Goal: Information Seeking & Learning: Learn about a topic

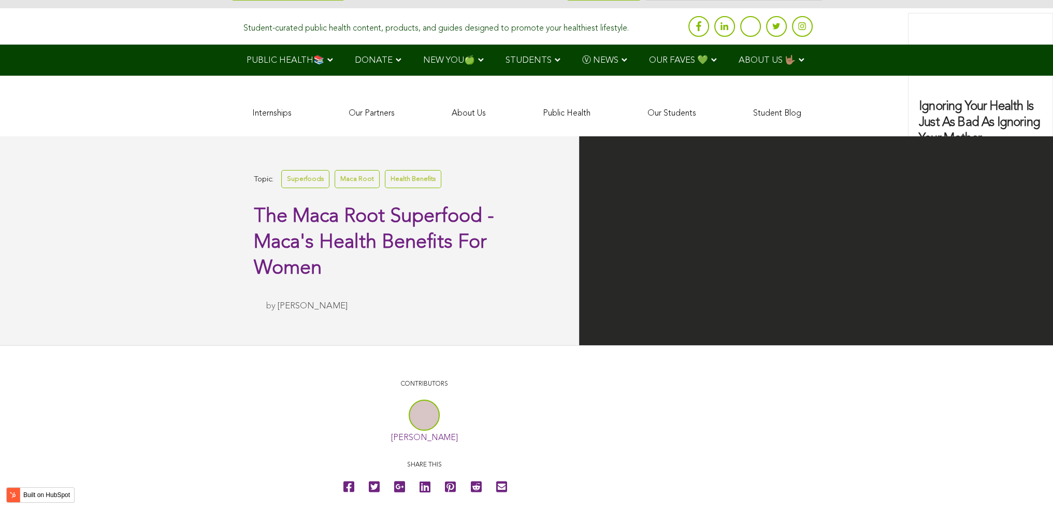
scroll to position [1569, 0]
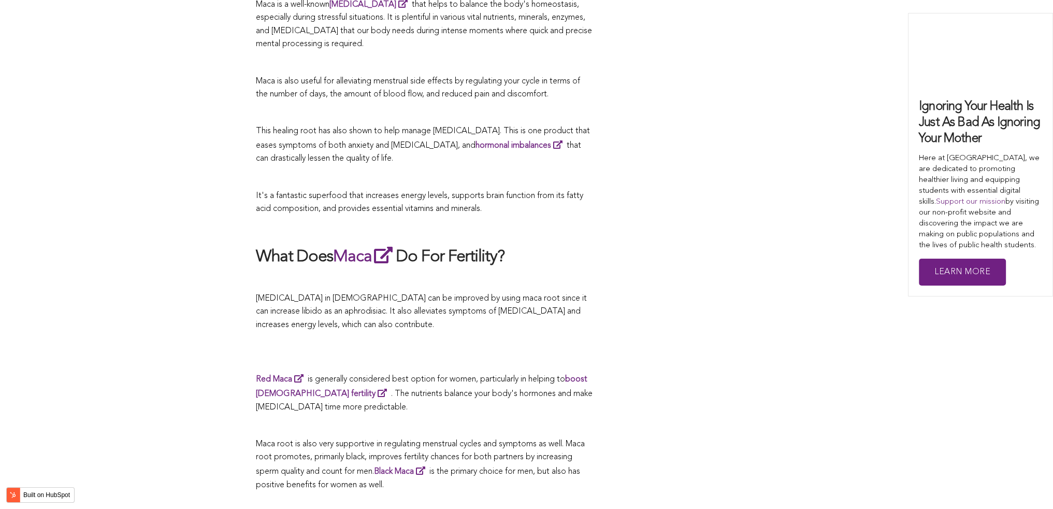
click at [563, 255] on h2 "What Does Maca Do For Fertility?" at bounding box center [424, 257] width 337 height 24
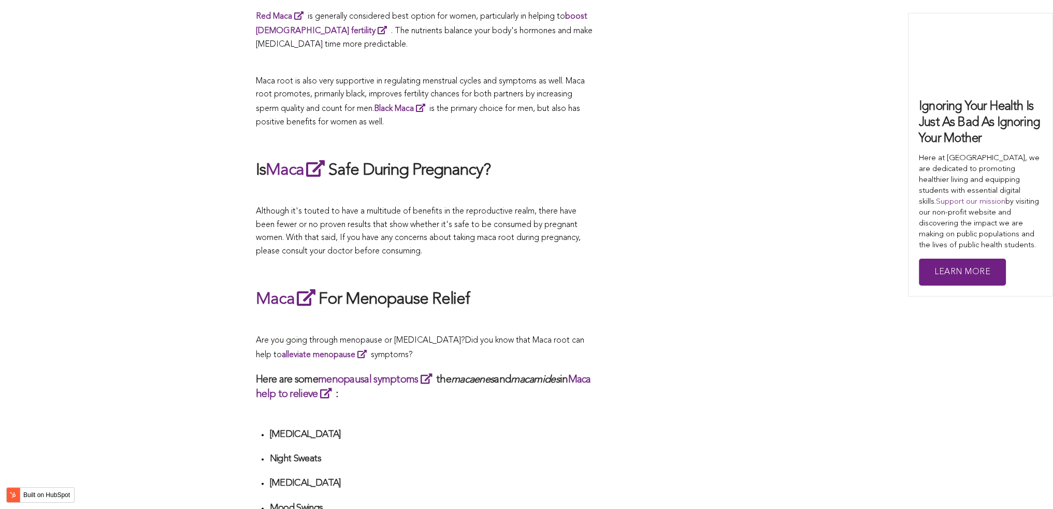
scroll to position [3084, 0]
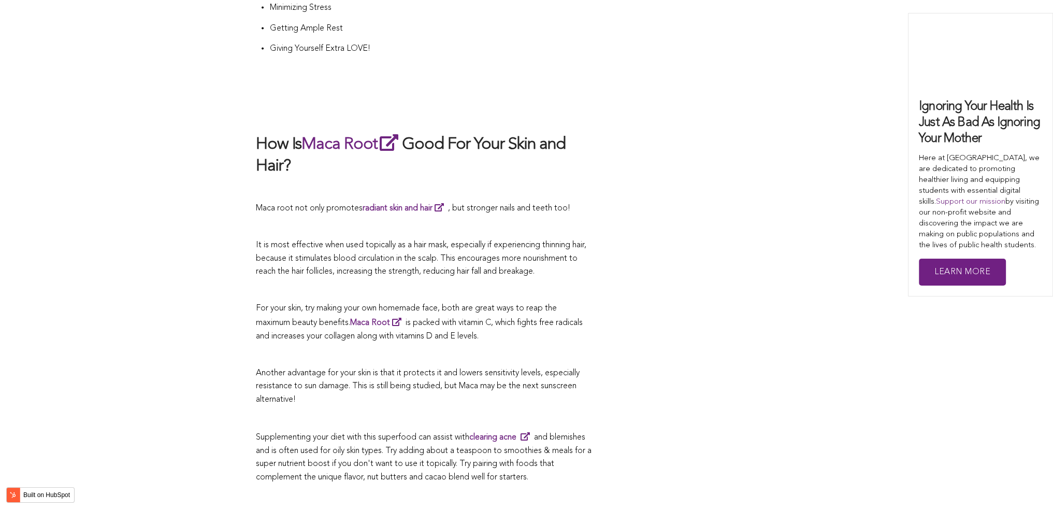
click at [510, 284] on p at bounding box center [424, 290] width 337 height 13
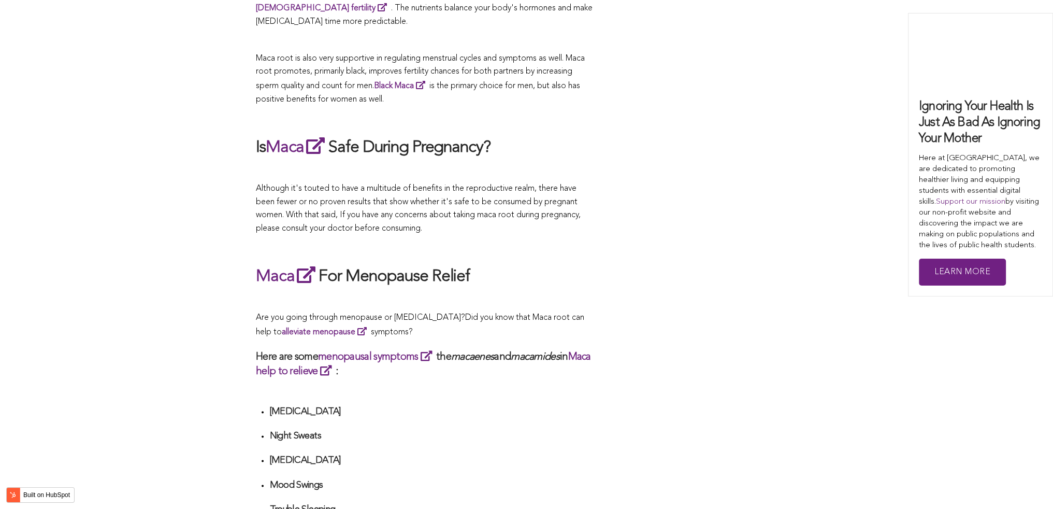
click at [629, 254] on div "CONTRIBUTORS [PERSON_NAME] Share this What Are The Health Benefits of Maca For …" at bounding box center [526, 309] width 541 height 3664
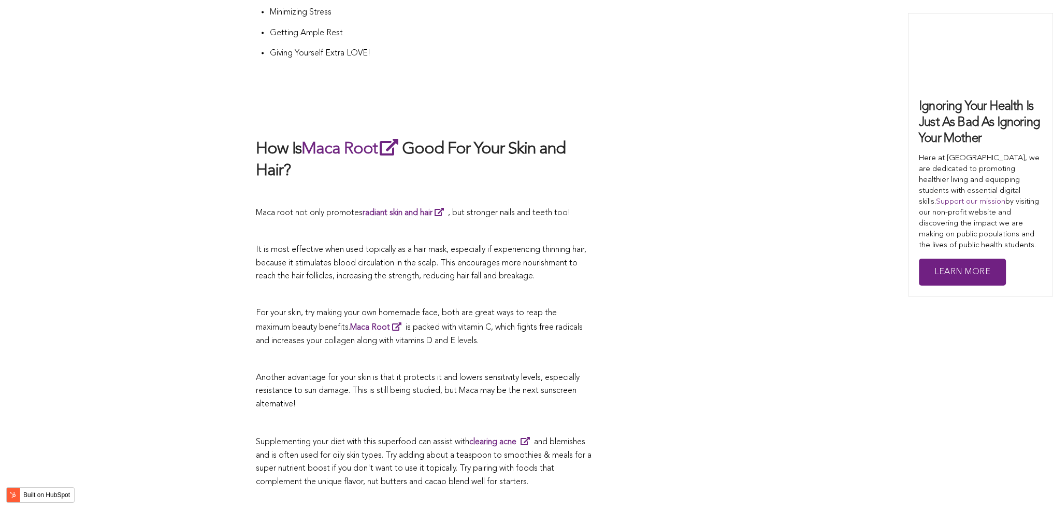
scroll to position [2035, 0]
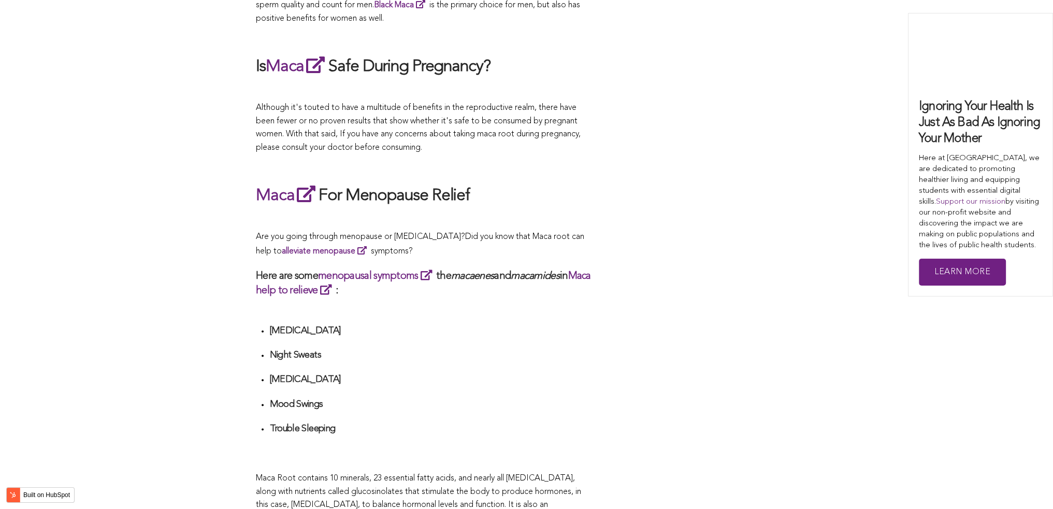
click at [429, 268] on h3 "Here are some menopausal symptoms the macaenes and macamides in Maca help to re…" at bounding box center [424, 282] width 337 height 29
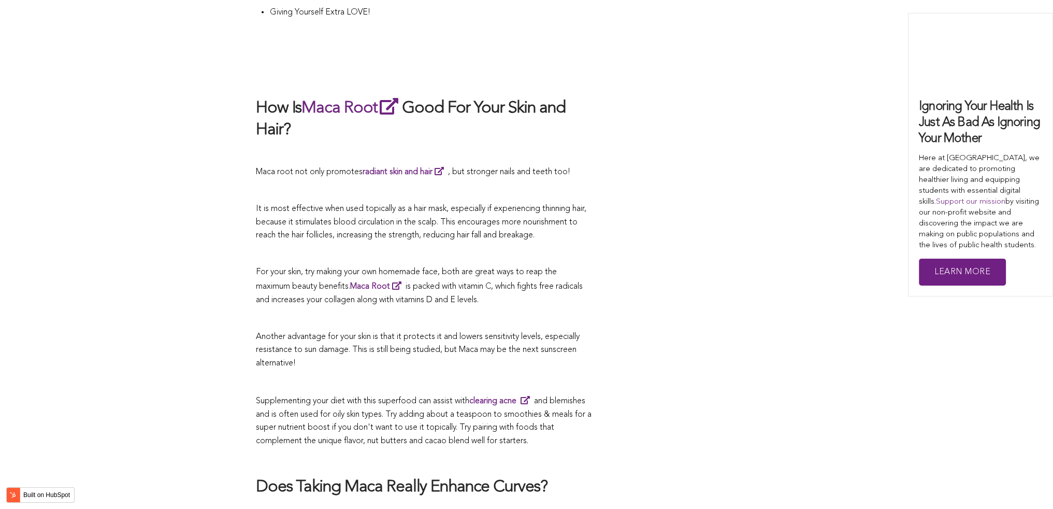
scroll to position [3172, 0]
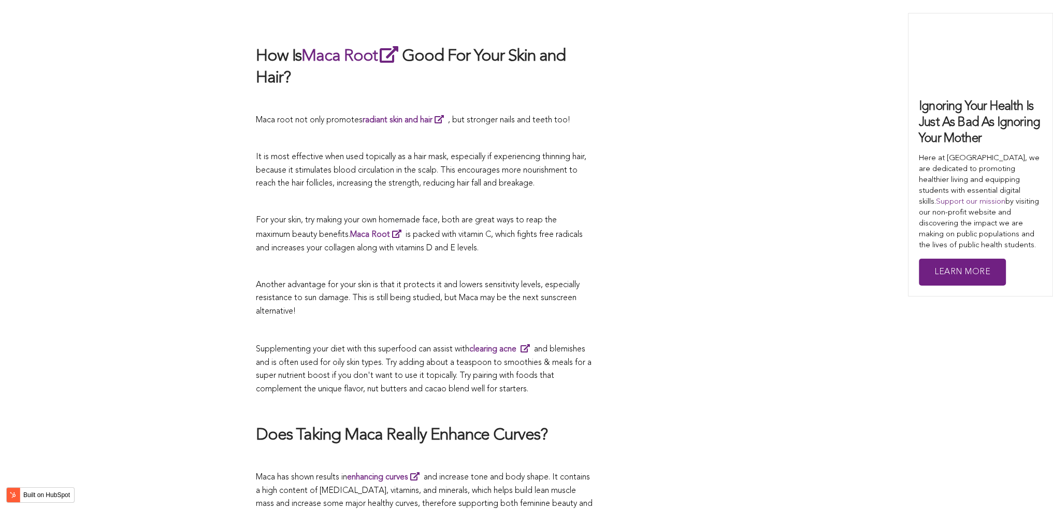
click at [513, 44] on h2 "How Is Maca Root Good For Your Skin and Hair?" at bounding box center [424, 66] width 337 height 45
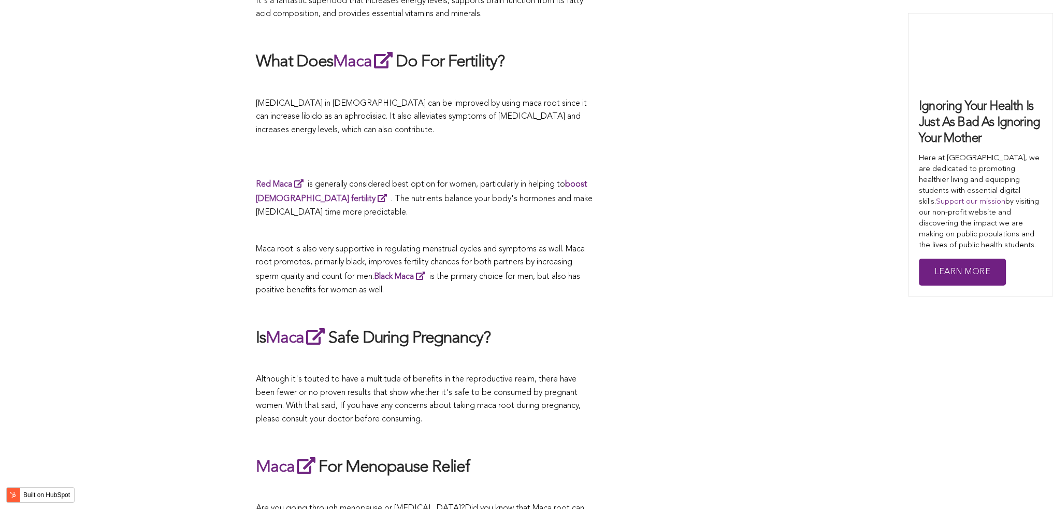
click at [647, 255] on div "CONTRIBUTORS [PERSON_NAME] Share this What Are The Health Benefits of Maca For …" at bounding box center [526, 500] width 541 height 3664
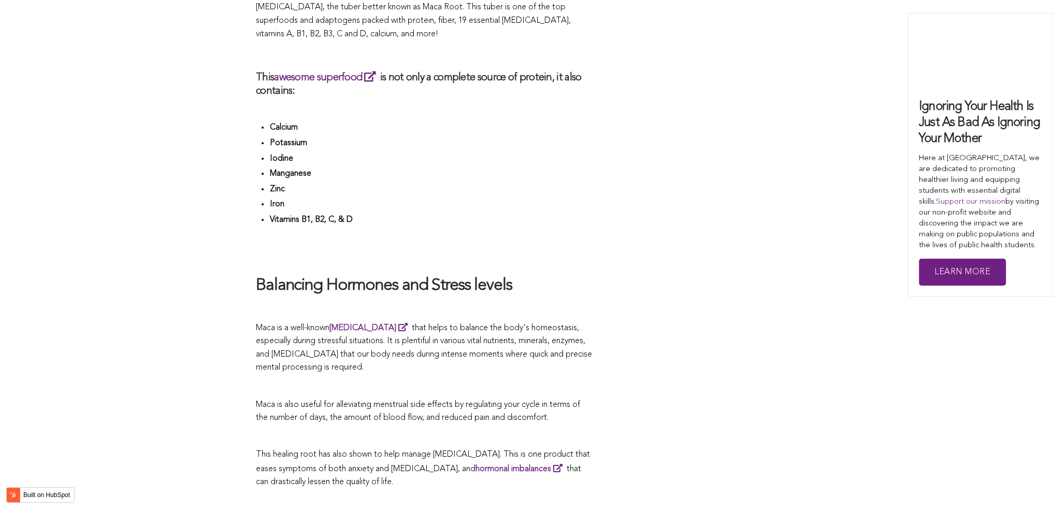
scroll to position [2836, 0]
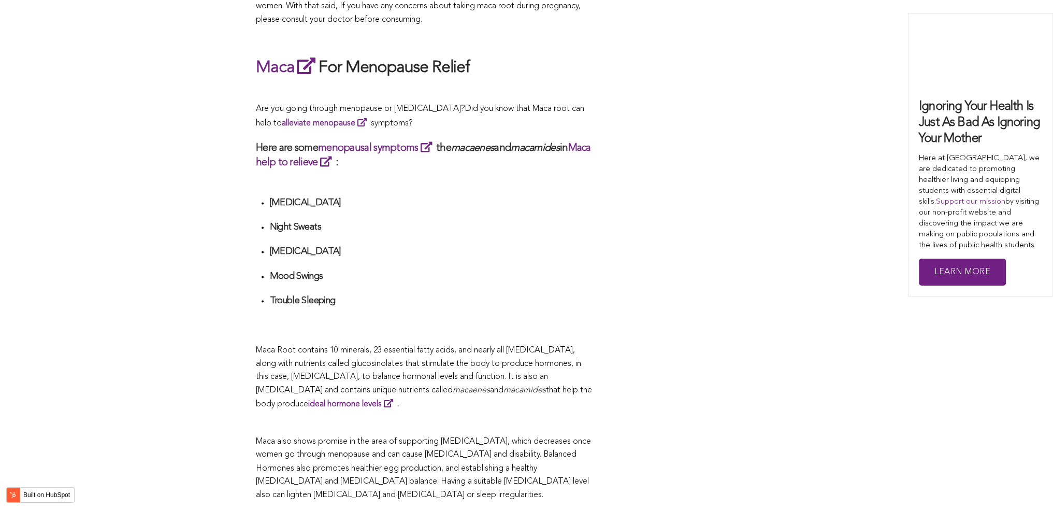
scroll to position [2111, 0]
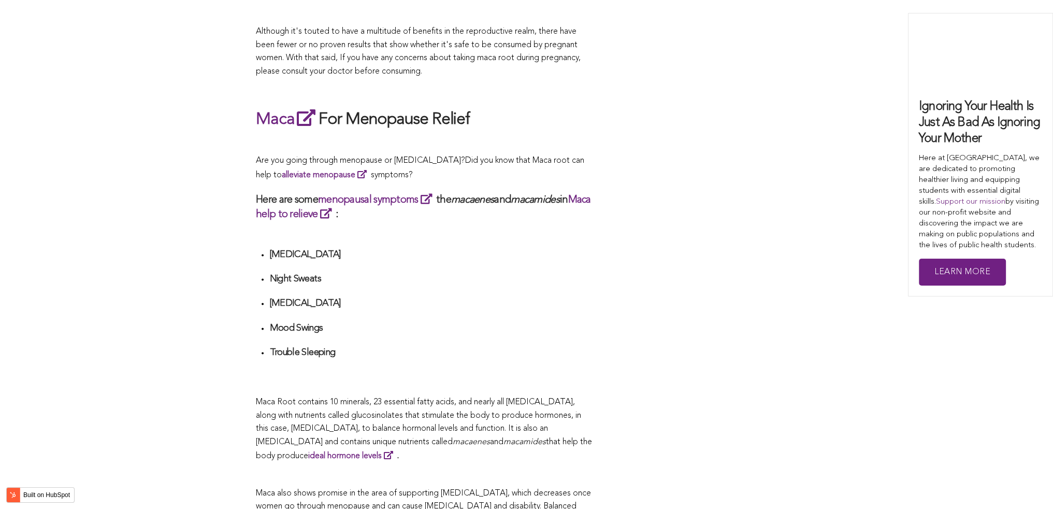
click at [384, 254] on ul "[MEDICAL_DATA] Night Sweats [MEDICAL_DATA] Mood Swings Trouble Sleeping" at bounding box center [430, 316] width 323 height 135
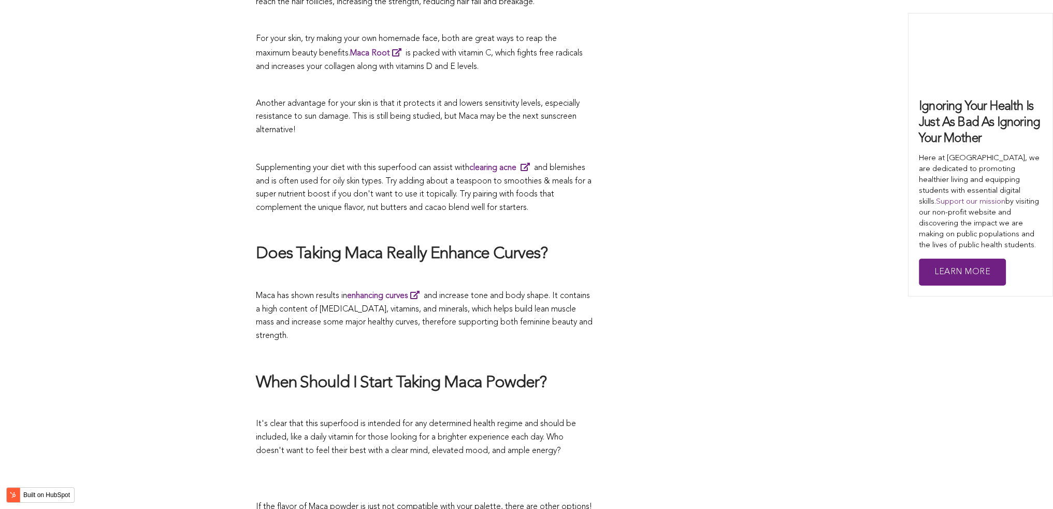
click at [530, 292] on span "Maca has shown results in enhancing curves and increase tone and body shape. It…" at bounding box center [424, 316] width 337 height 48
